Goal: Use online tool/utility

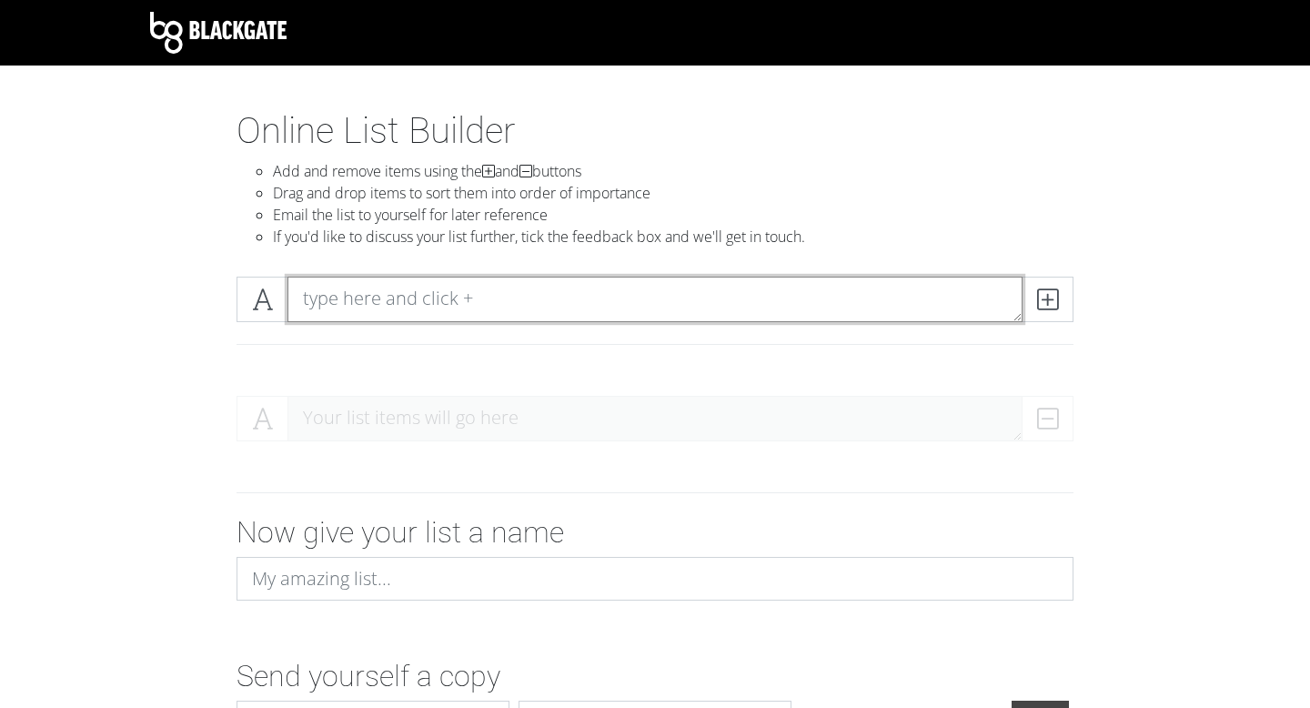
click at [382, 303] on textarea at bounding box center [654, 299] width 735 height 45
type textarea "flarp"
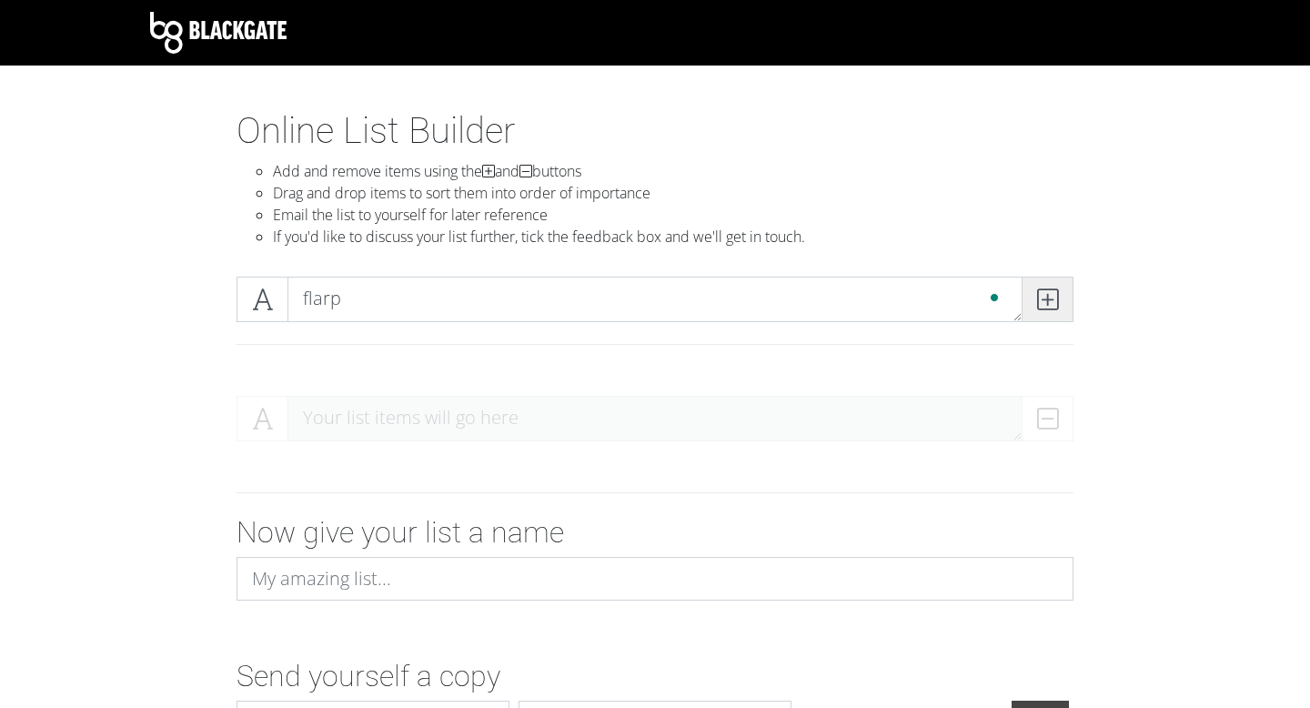
click at [1058, 297] on span at bounding box center [1047, 299] width 52 height 45
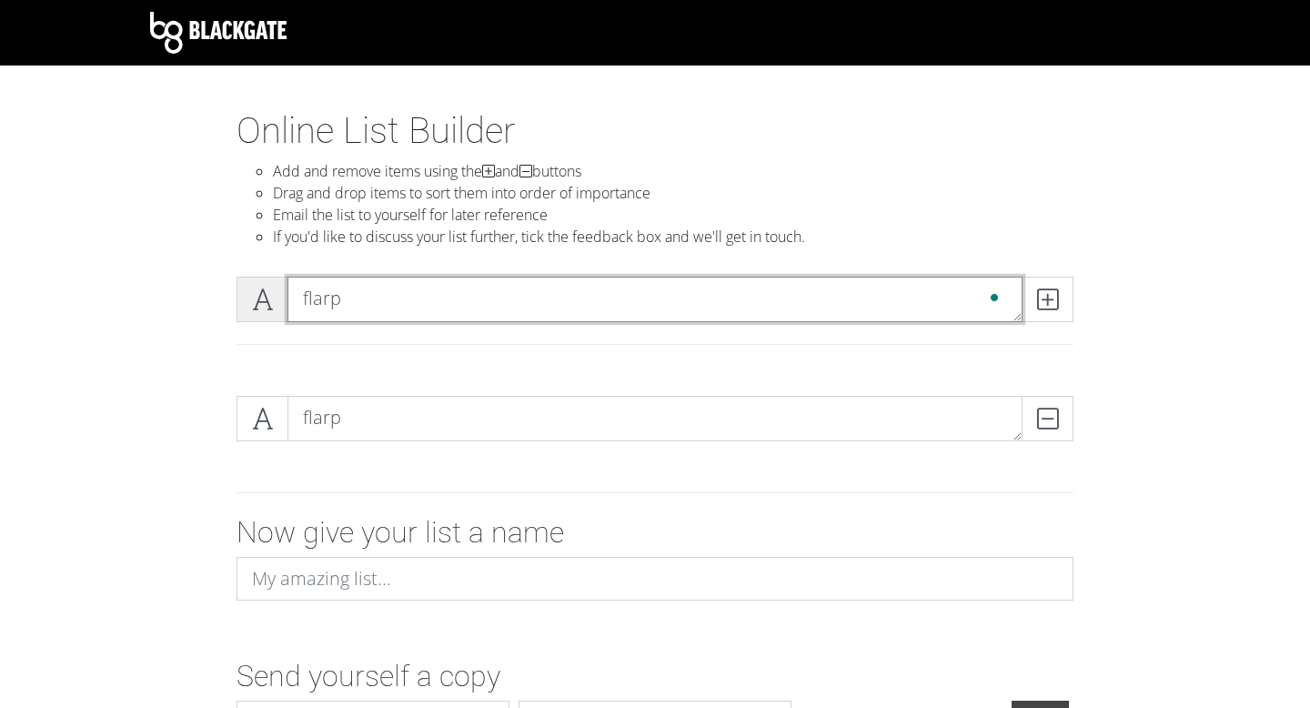
type textarea "flarp"
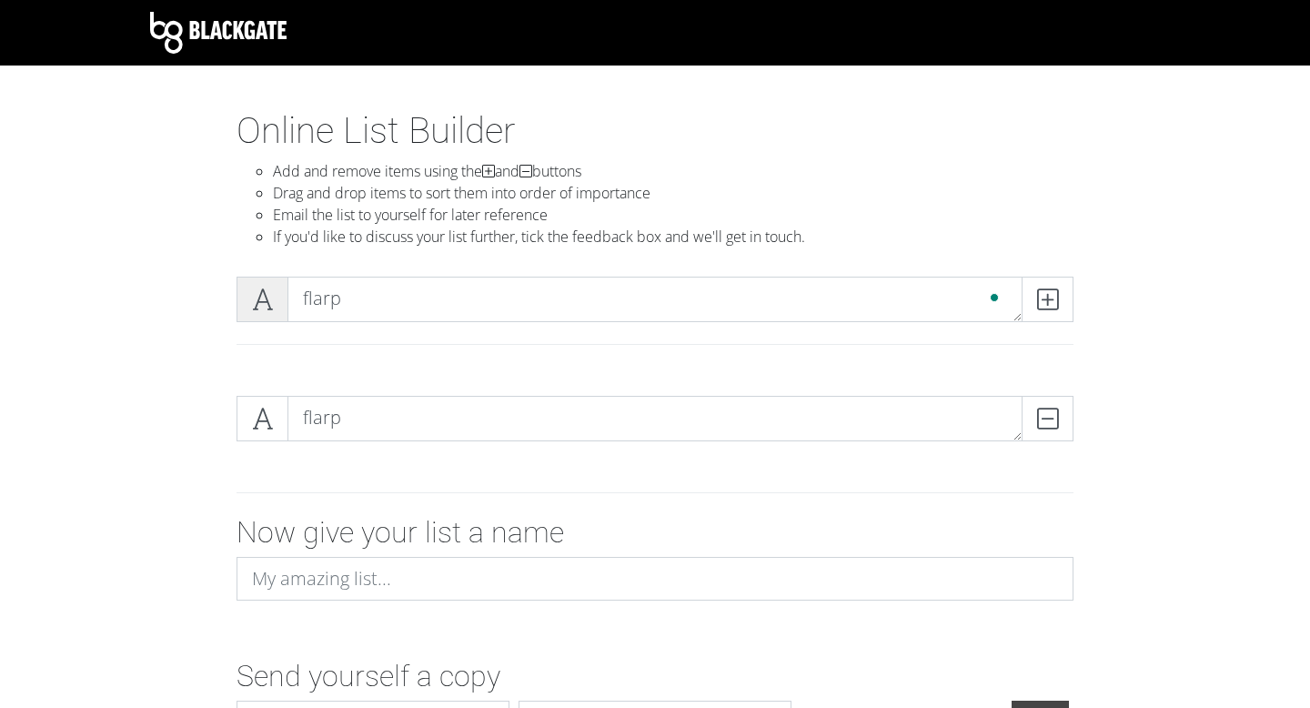
click at [246, 292] on span at bounding box center [262, 299] width 52 height 45
click at [256, 285] on span at bounding box center [262, 299] width 52 height 45
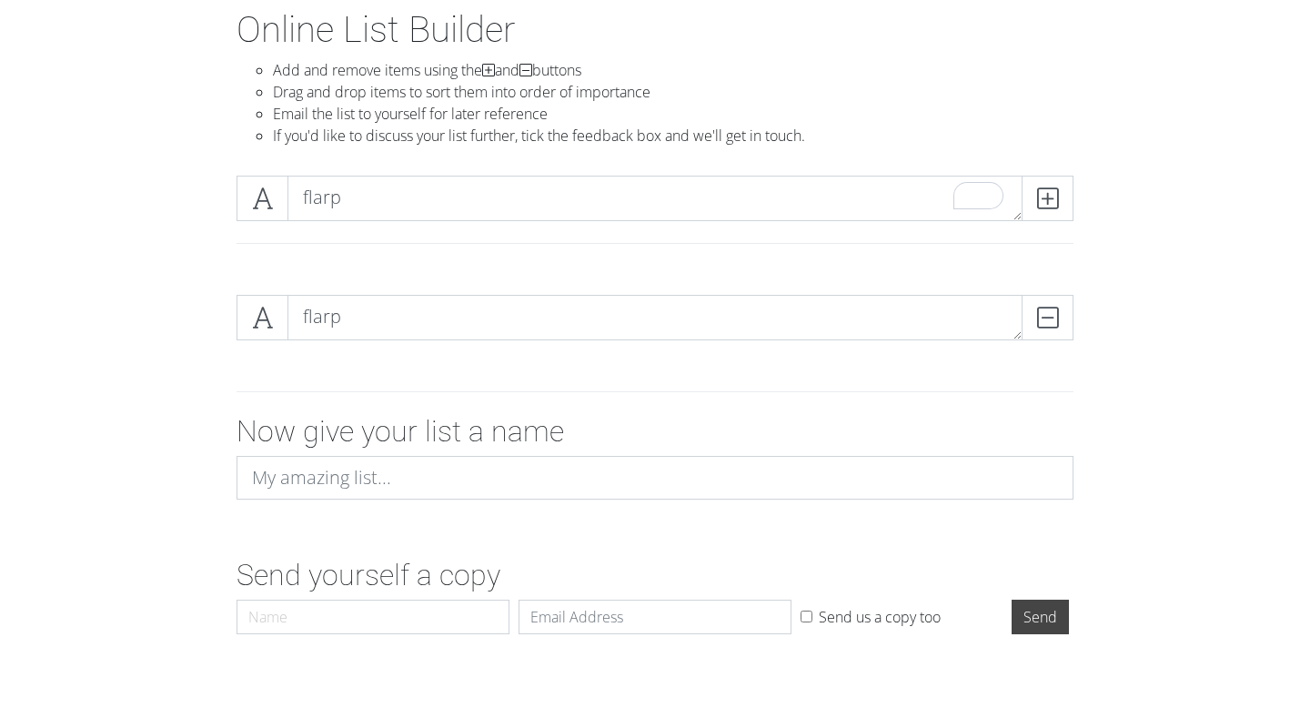
scroll to position [106, 0]
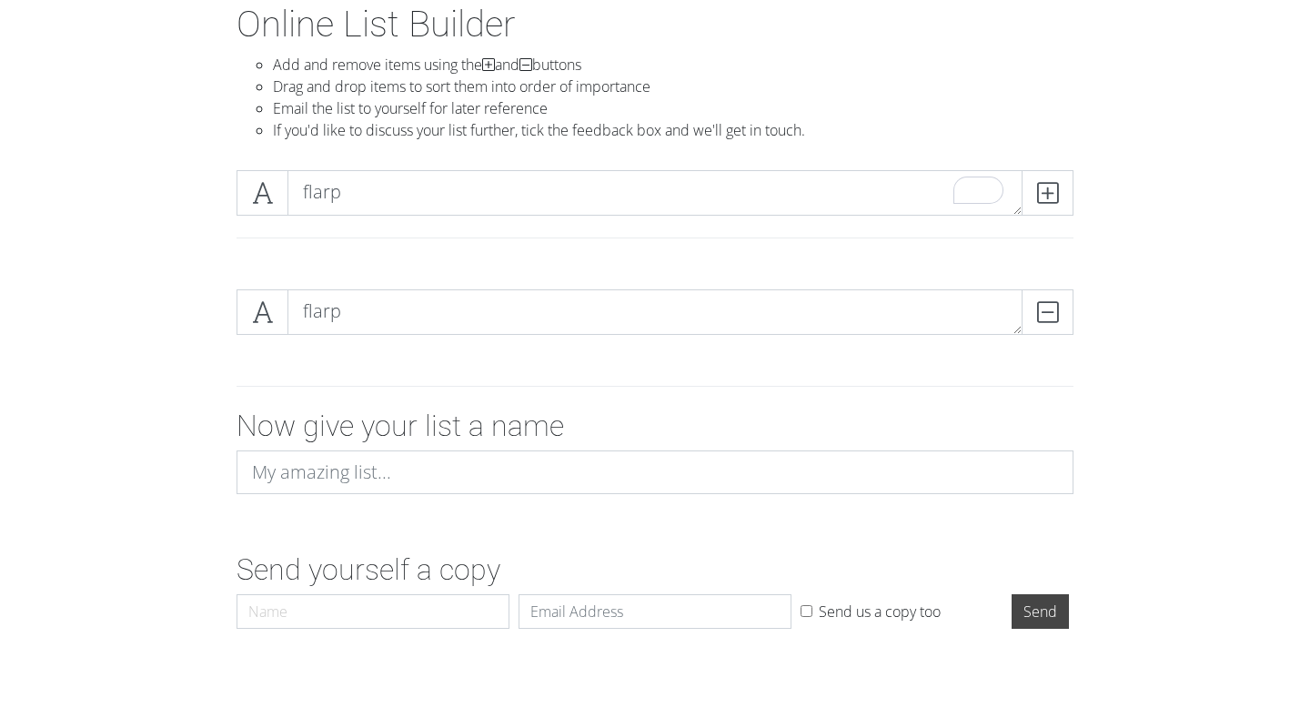
drag, startPoint x: 1017, startPoint y: 211, endPoint x: 1013, endPoint y: 179, distance: 32.0
click at [1013, 179] on textarea "flarp" at bounding box center [654, 192] width 735 height 45
click at [1054, 194] on icon at bounding box center [1047, 193] width 21 height 18
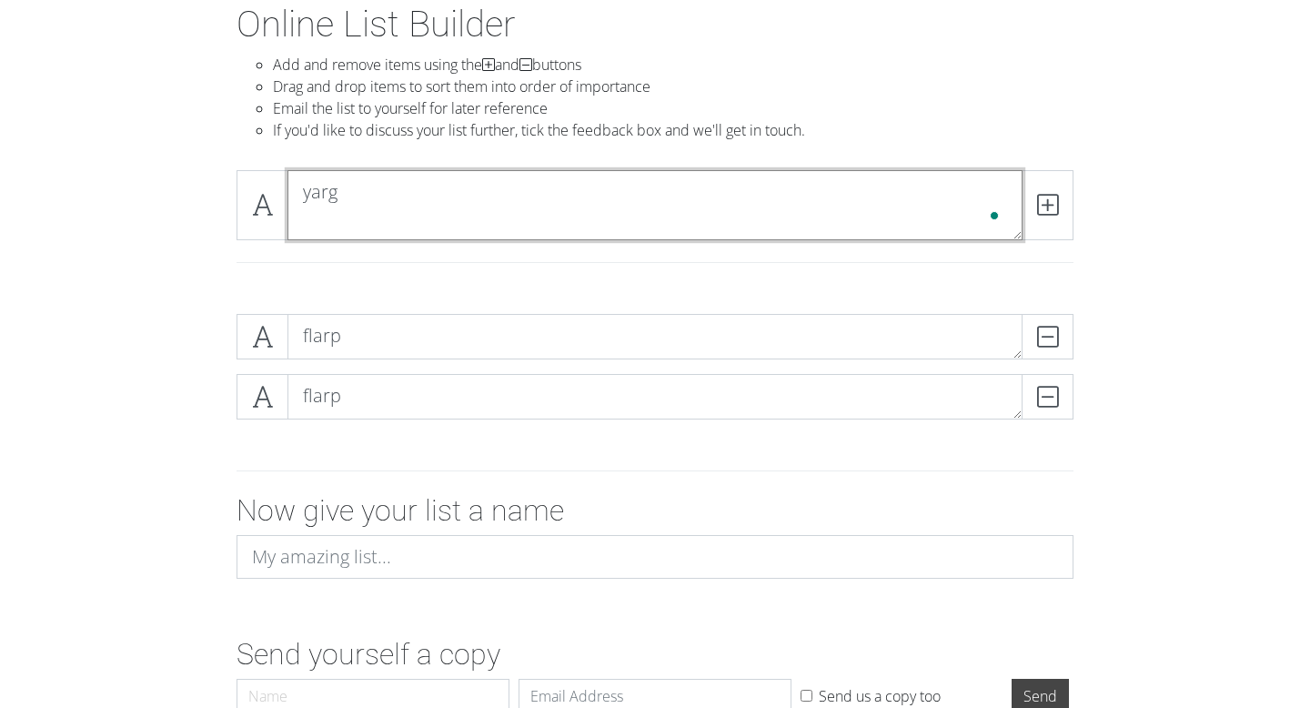
scroll to position [0, 0]
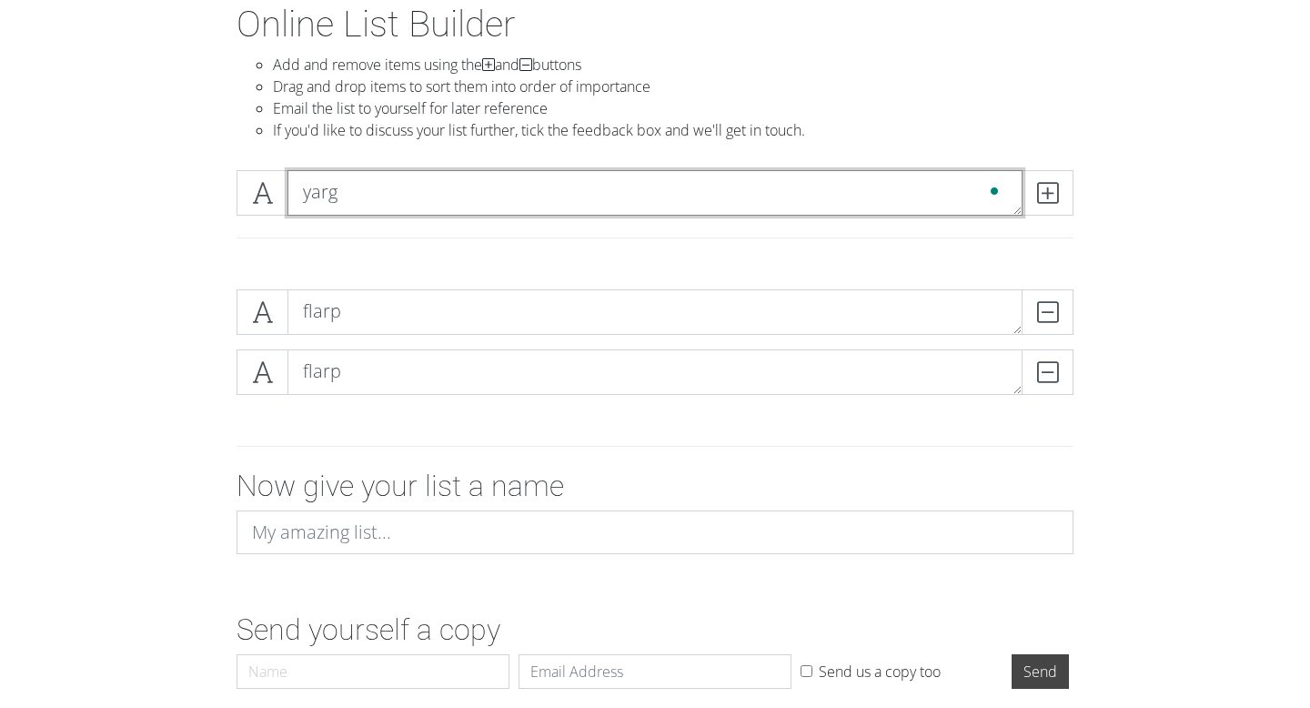
type textarea "yarg"
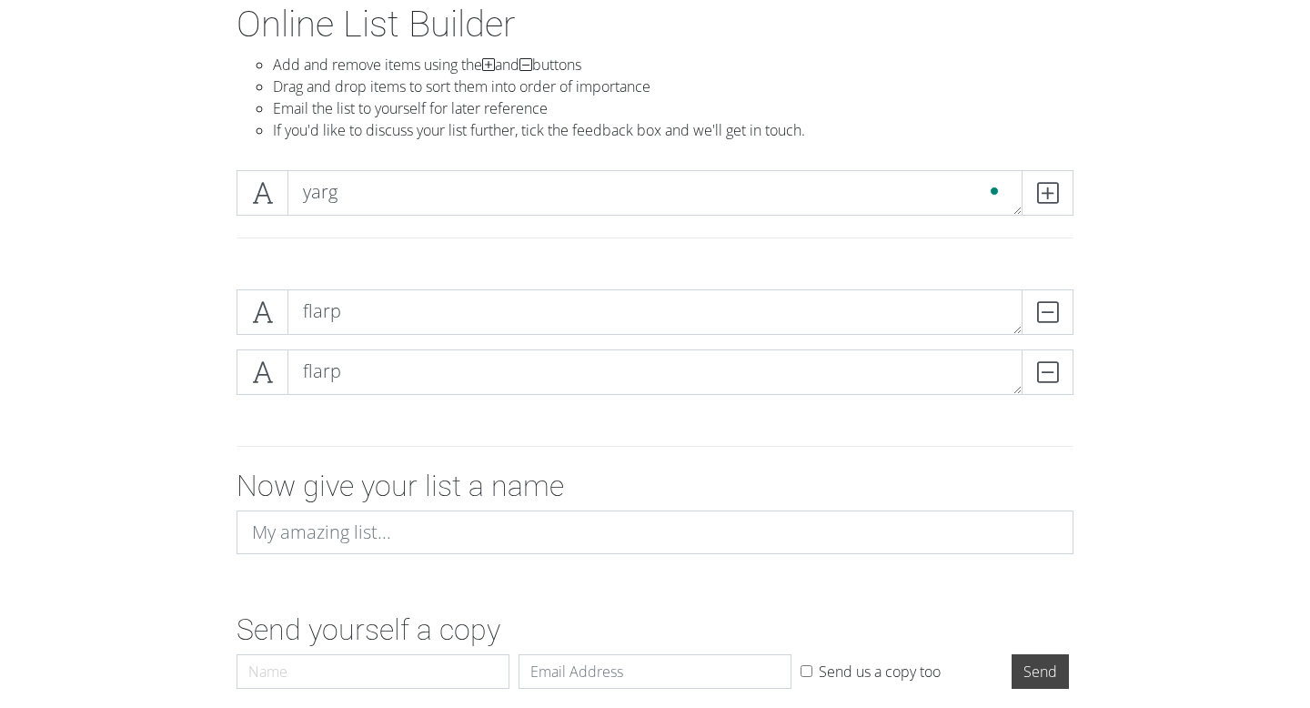
click at [1108, 177] on div "yarg" at bounding box center [654, 215] width 1037 height 119
drag, startPoint x: 267, startPoint y: 202, endPoint x: 265, endPoint y: 291, distance: 89.2
click at [265, 291] on section "Online List Builder Add and remove items using the and buttons Drag and drop it…" at bounding box center [655, 386] width 1310 height 767
click at [1055, 191] on icon at bounding box center [1047, 193] width 21 height 18
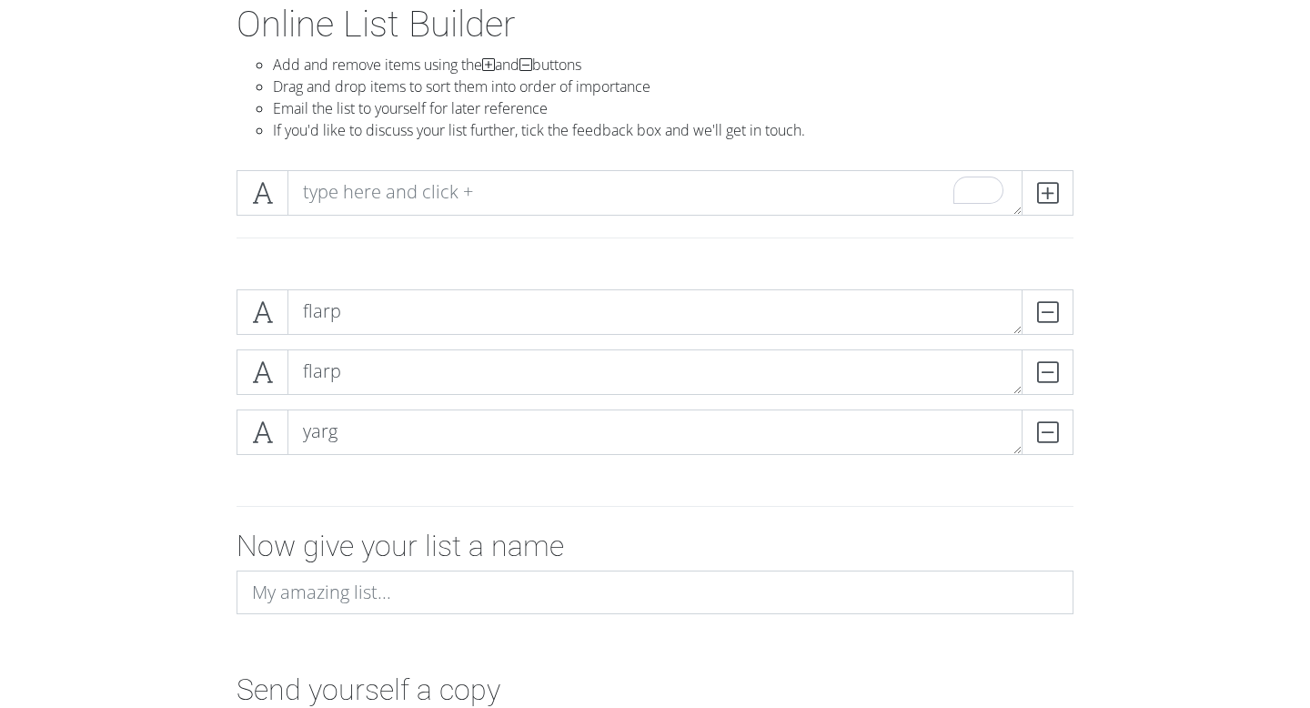
drag, startPoint x: 1017, startPoint y: 388, endPoint x: 1012, endPoint y: 308, distance: 80.2
click at [1012, 308] on div "flarp DELETE flarp DELETE yarg DELETE" at bounding box center [654, 379] width 837 height 180
click at [263, 311] on icon at bounding box center [262, 312] width 21 height 18
click at [274, 374] on span at bounding box center [262, 371] width 52 height 45
click at [274, 428] on span at bounding box center [262, 431] width 52 height 45
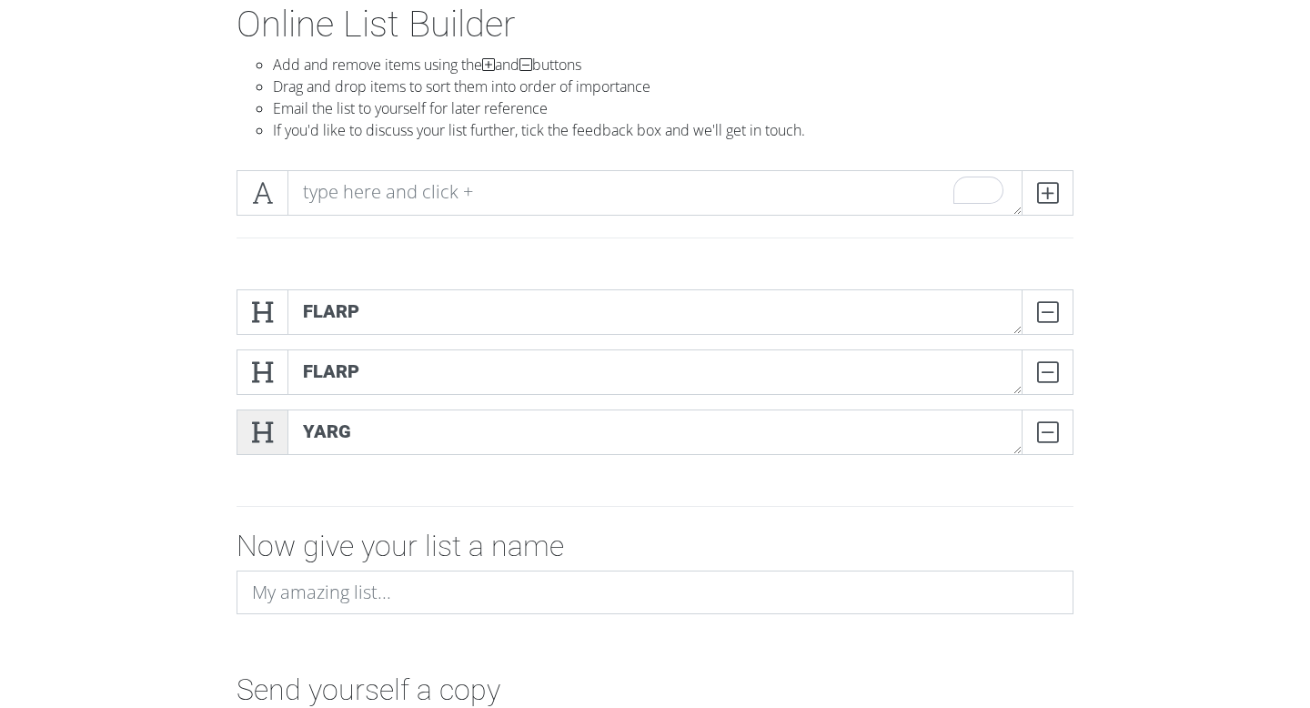
click at [274, 428] on span at bounding box center [262, 431] width 52 height 45
click at [274, 372] on span at bounding box center [262, 371] width 52 height 45
click at [274, 287] on div "flarp DELETE flarp DELETE yarg DELETE" at bounding box center [654, 379] width 1037 height 209
click at [272, 309] on icon at bounding box center [262, 312] width 21 height 18
